Goal: Information Seeking & Learning: Find specific fact

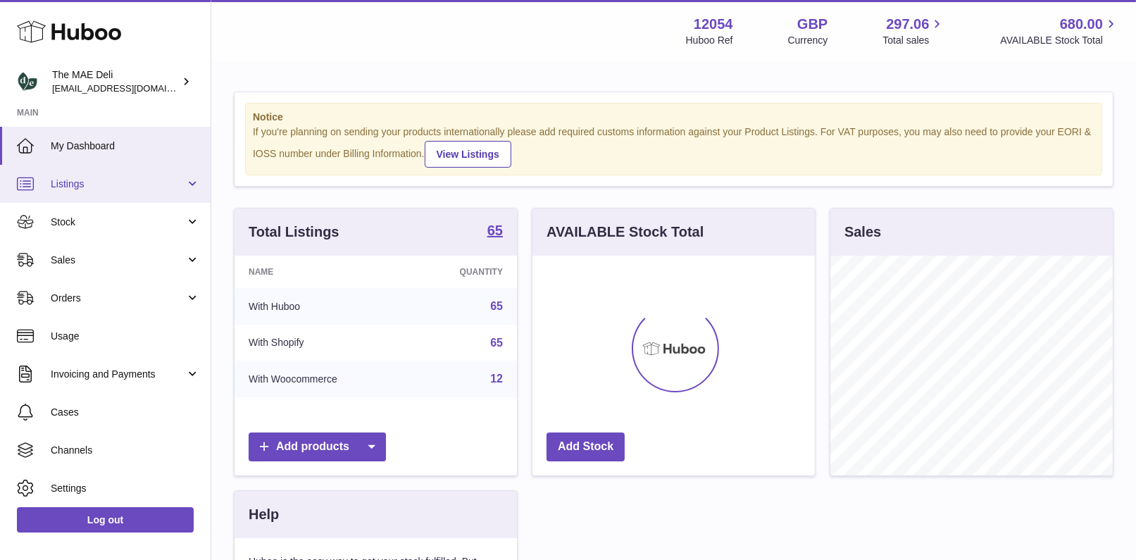
scroll to position [219, 283]
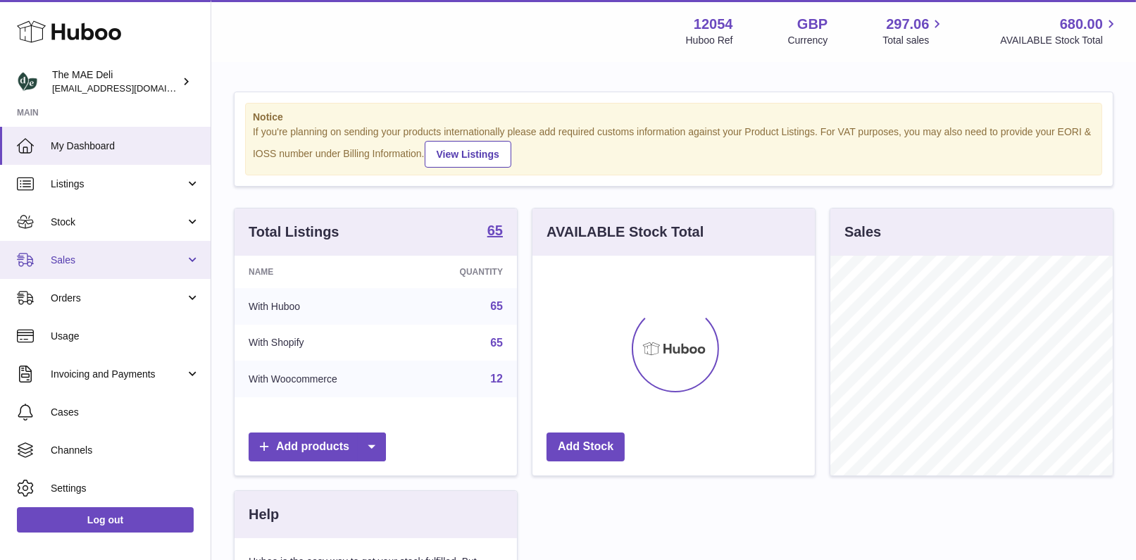
click at [114, 265] on span "Sales" at bounding box center [118, 260] width 135 height 13
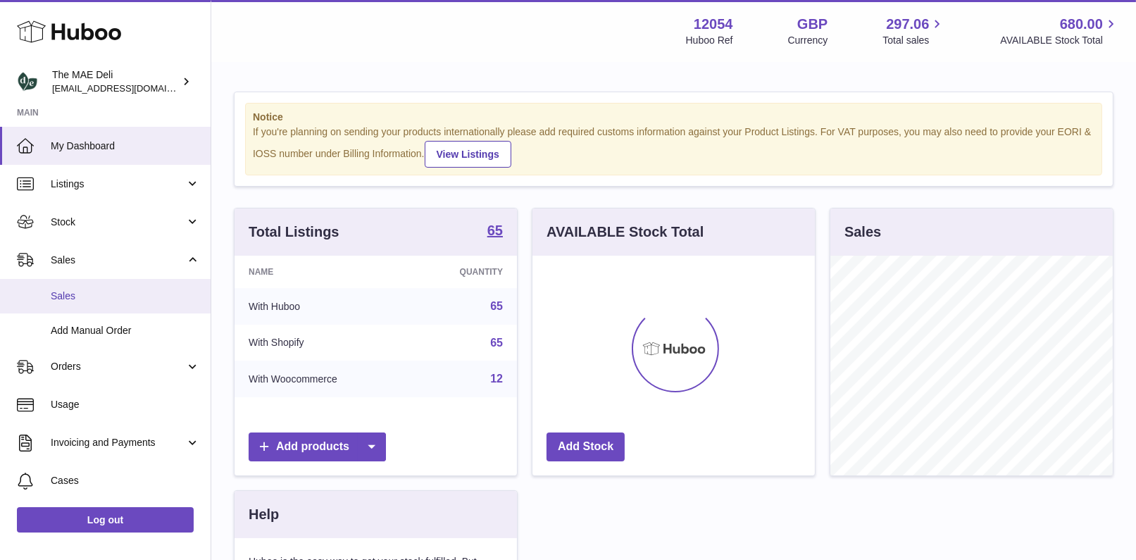
click at [106, 301] on span "Sales" at bounding box center [125, 296] width 149 height 13
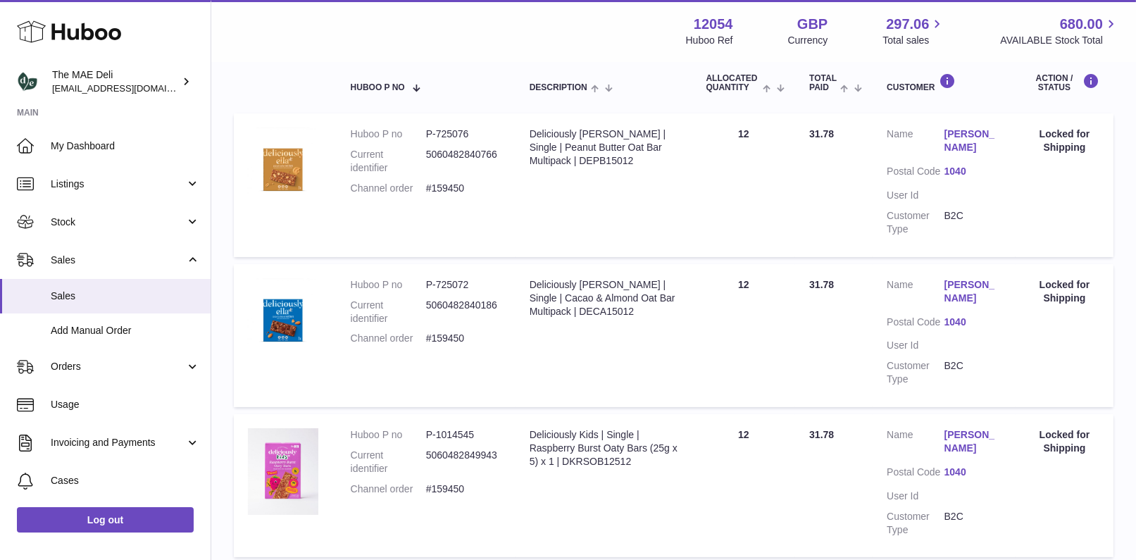
scroll to position [211, 0]
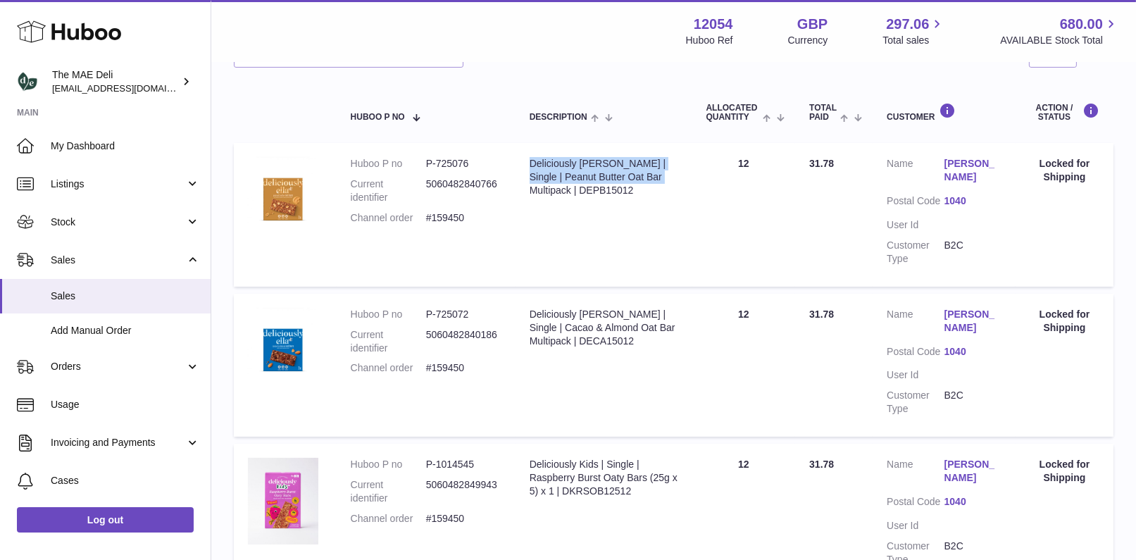
drag, startPoint x: 530, startPoint y: 158, endPoint x: 638, endPoint y: 173, distance: 108.2
click at [638, 173] on div "Deliciously [PERSON_NAME] | Single | Peanut Butter Oat Bar Multipack | DEPB15012" at bounding box center [604, 177] width 149 height 40
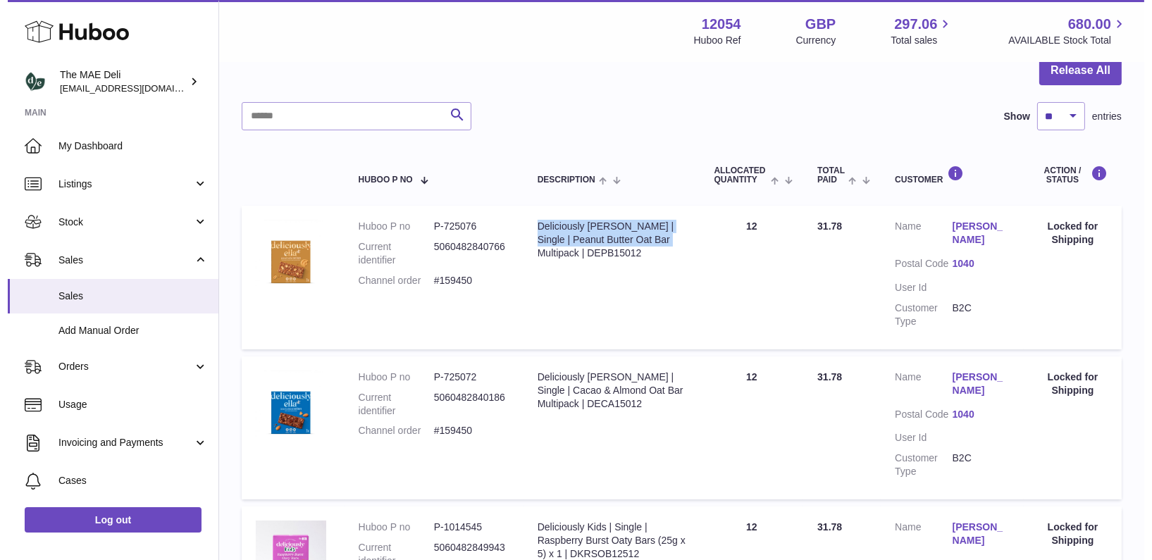
scroll to position [105, 0]
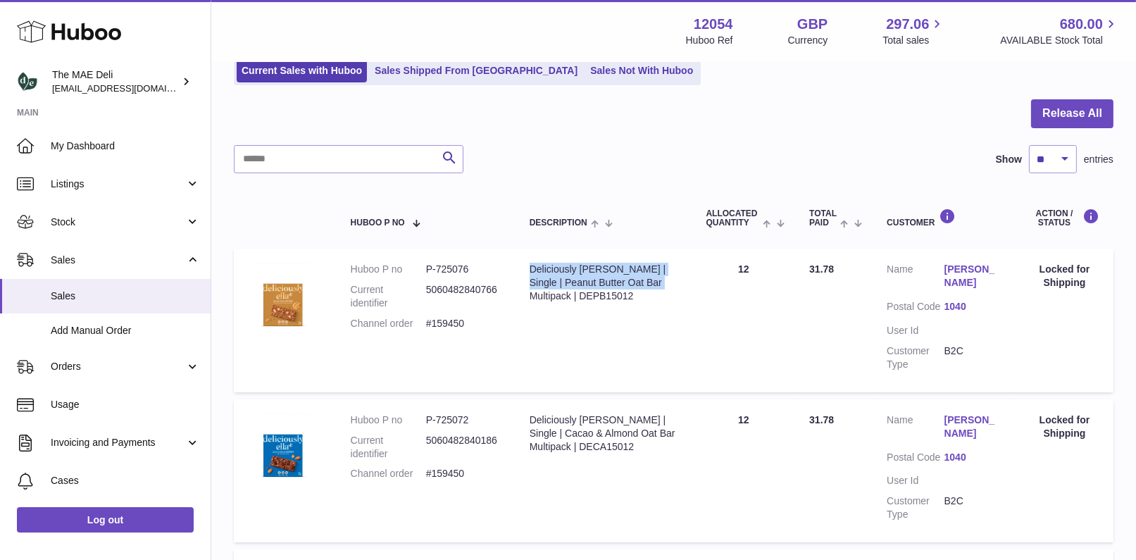
click at [970, 273] on link "[PERSON_NAME]" at bounding box center [973, 276] width 57 height 27
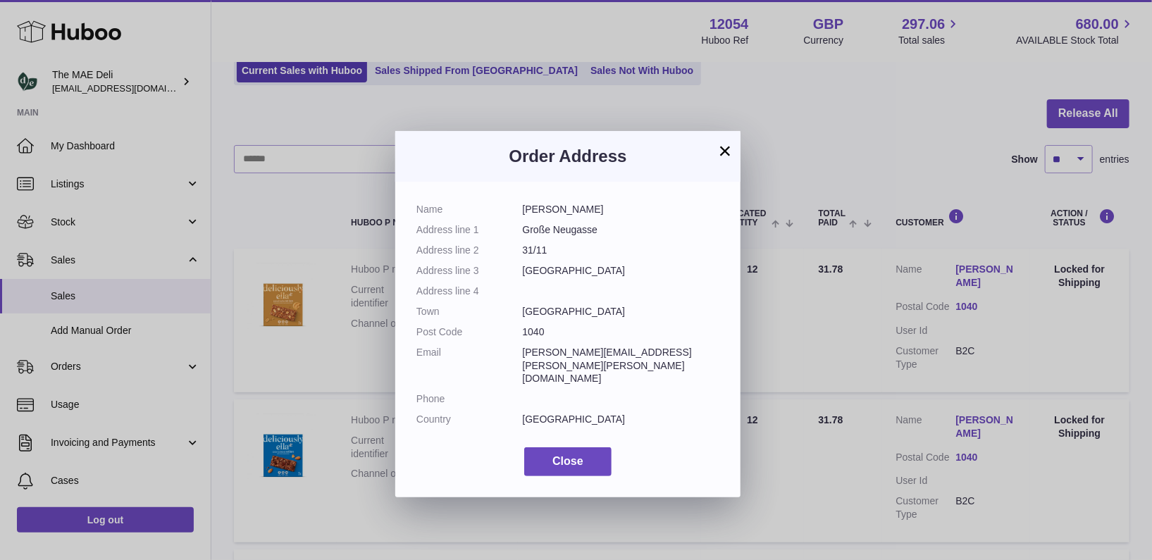
click at [537, 269] on dd "[GEOGRAPHIC_DATA]" at bounding box center [621, 270] width 197 height 13
copy dd "[GEOGRAPHIC_DATA]"
